Goal: Go to known website: Access a specific website the user already knows

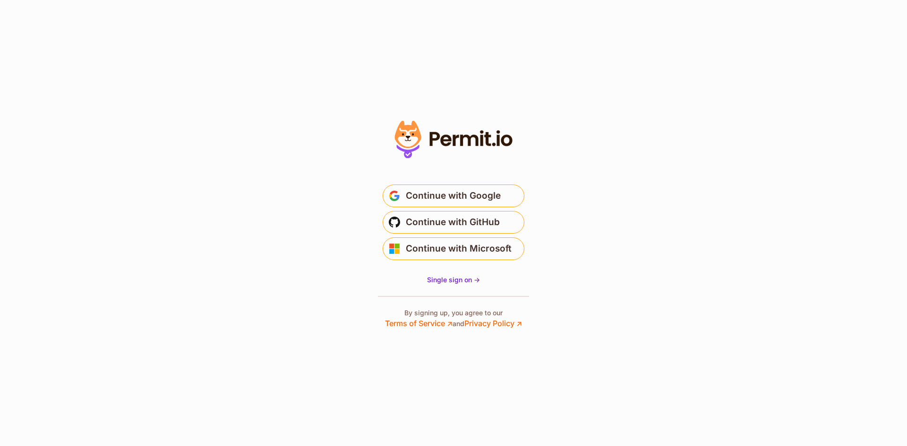
click at [182, 166] on section "* Or" at bounding box center [453, 223] width 907 height 446
